Goal: Transaction & Acquisition: Book appointment/travel/reservation

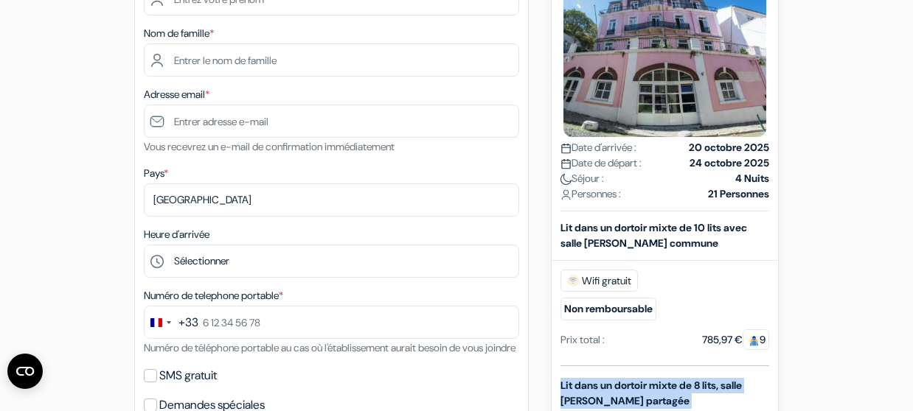
click at [912, 407] on form "Départ add_box Safestay [GEOGRAPHIC_DATA] [GEOGRAPHIC_DATA] Tv. [STREET_ADDRESS…" at bounding box center [456, 340] width 913 height 1117
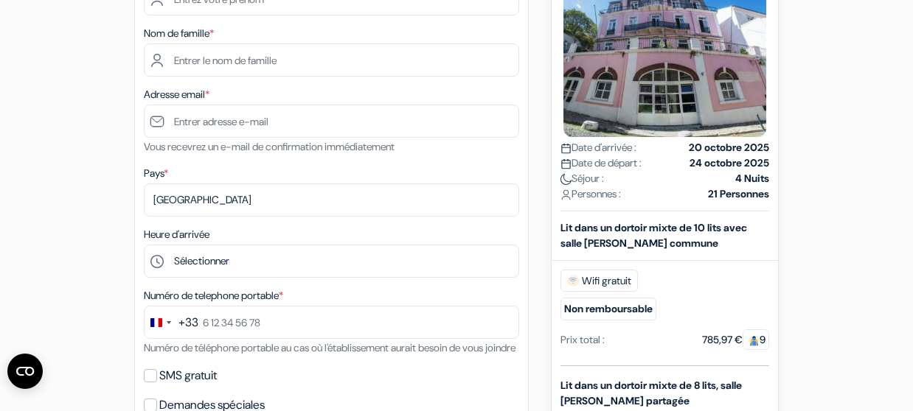
click at [912, 407] on form "Départ add_box Safestay [GEOGRAPHIC_DATA] [GEOGRAPHIC_DATA] Tv. [STREET_ADDRESS…" at bounding box center [456, 340] width 913 height 1117
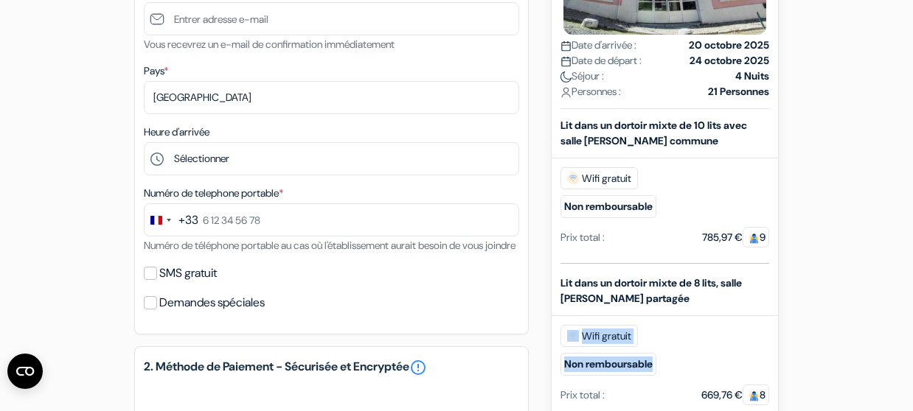
click at [912, 407] on form "Départ add_box Safestay [GEOGRAPHIC_DATA] [GEOGRAPHIC_DATA] Tv. [STREET_ADDRESS…" at bounding box center [456, 237] width 913 height 1117
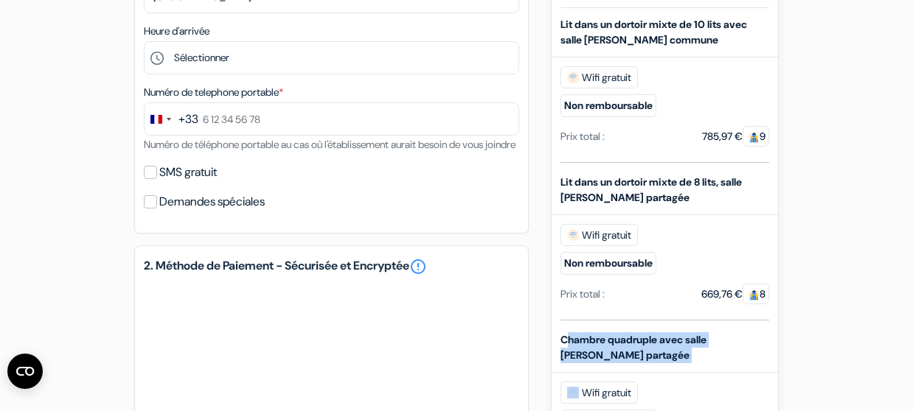
click at [912, 407] on form "Départ add_box Safestay [GEOGRAPHIC_DATA] [GEOGRAPHIC_DATA] Tv. [STREET_ADDRESS…" at bounding box center [456, 136] width 913 height 1117
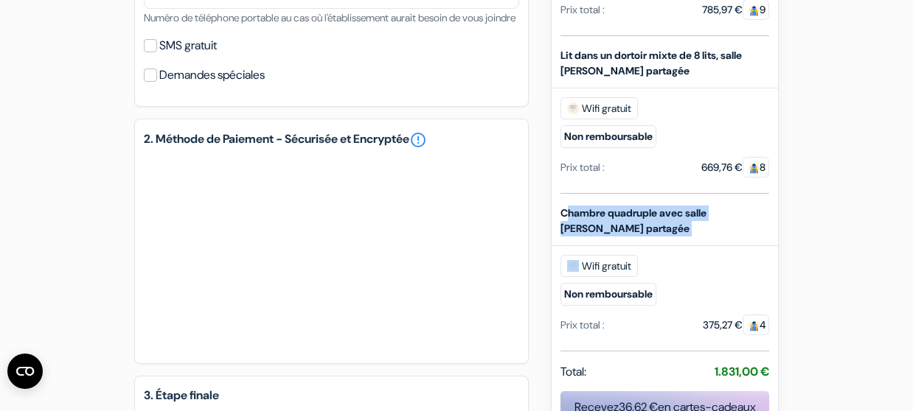
click at [912, 407] on form "Départ add_box Safestay [GEOGRAPHIC_DATA] [GEOGRAPHIC_DATA] Tv. [STREET_ADDRESS…" at bounding box center [456, 9] width 913 height 1117
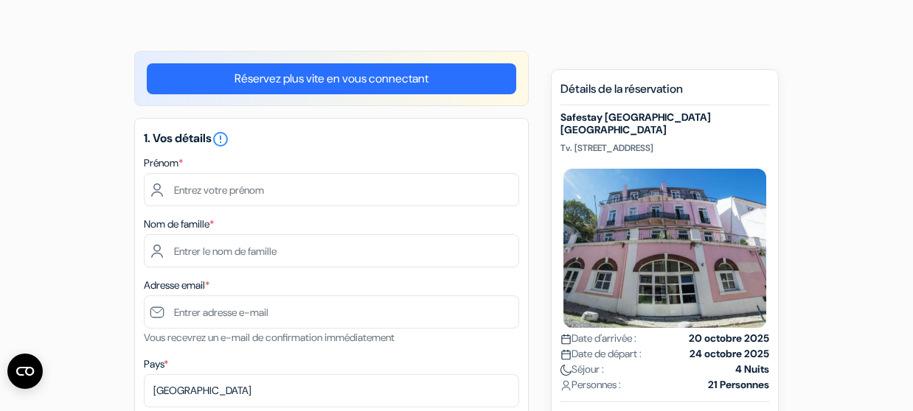
scroll to position [0, 0]
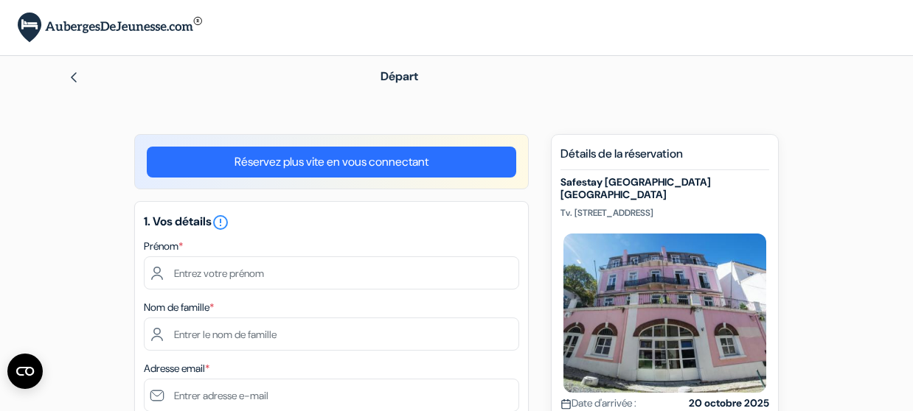
click at [75, 72] on img at bounding box center [74, 78] width 12 height 12
